Goal: Navigation & Orientation: Find specific page/section

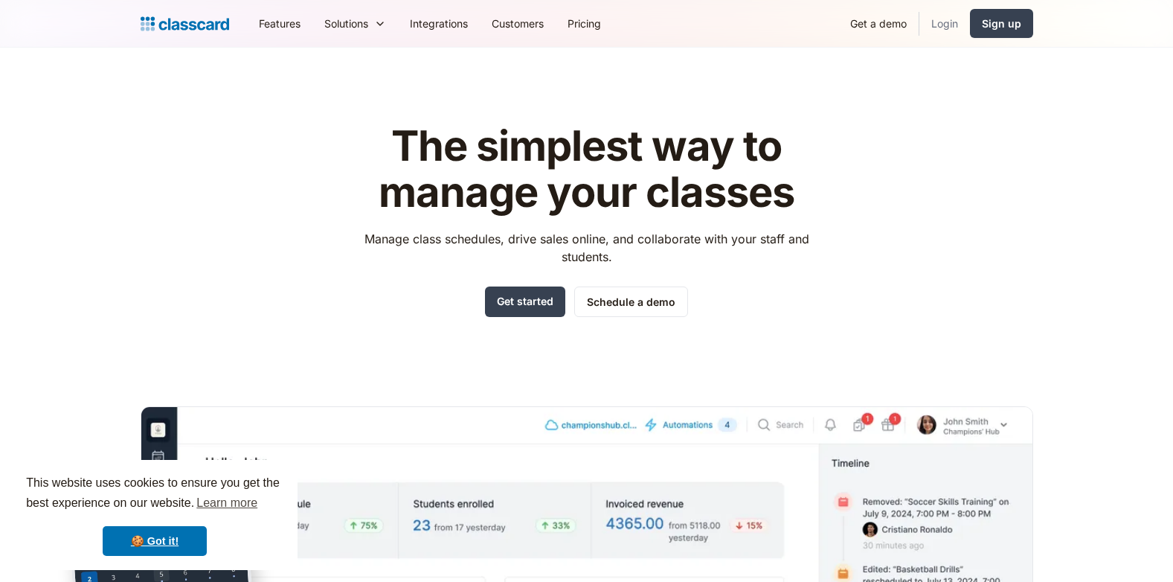
click at [937, 33] on link "Login" at bounding box center [944, 23] width 51 height 33
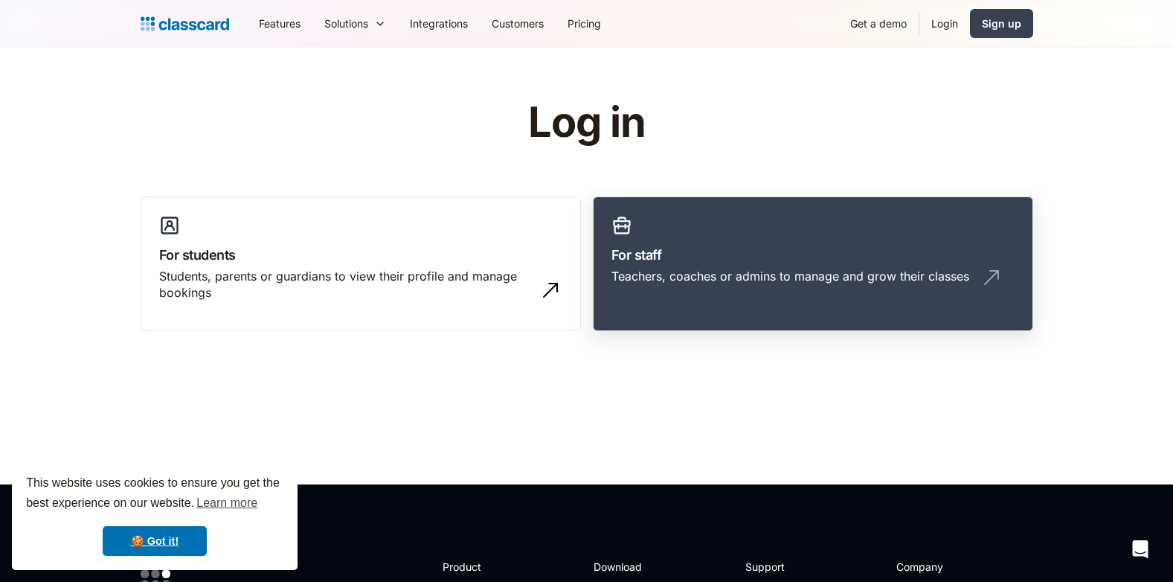
click at [725, 263] on h3 "For staff" at bounding box center [812, 255] width 403 height 20
